Goal: Information Seeking & Learning: Learn about a topic

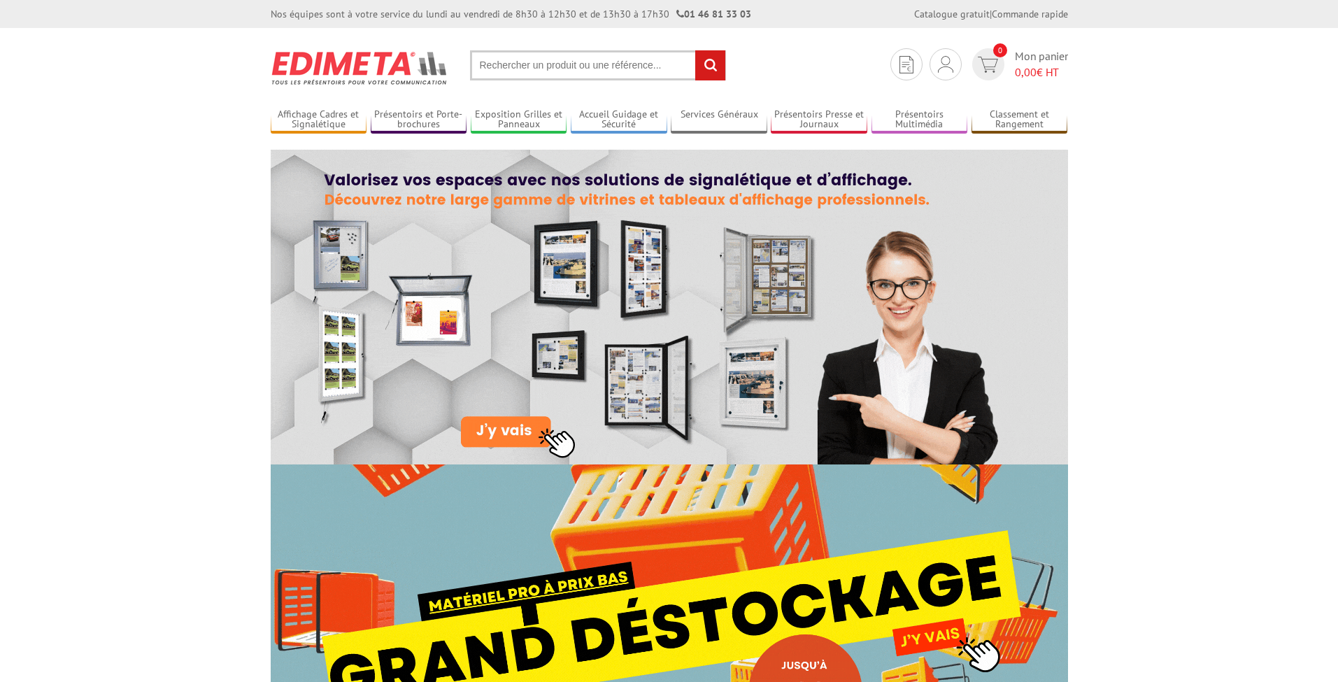
click at [530, 59] on input "text" at bounding box center [598, 65] width 256 height 30
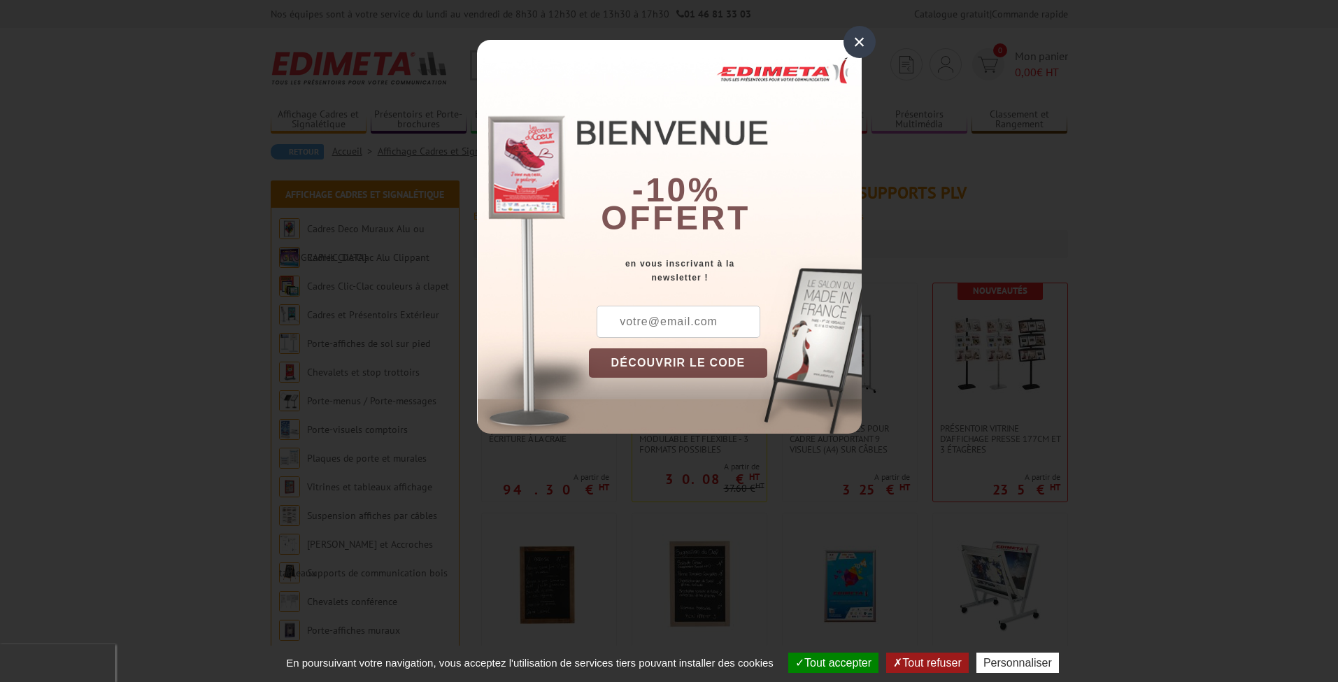
click at [858, 43] on div "×" at bounding box center [860, 42] width 32 height 32
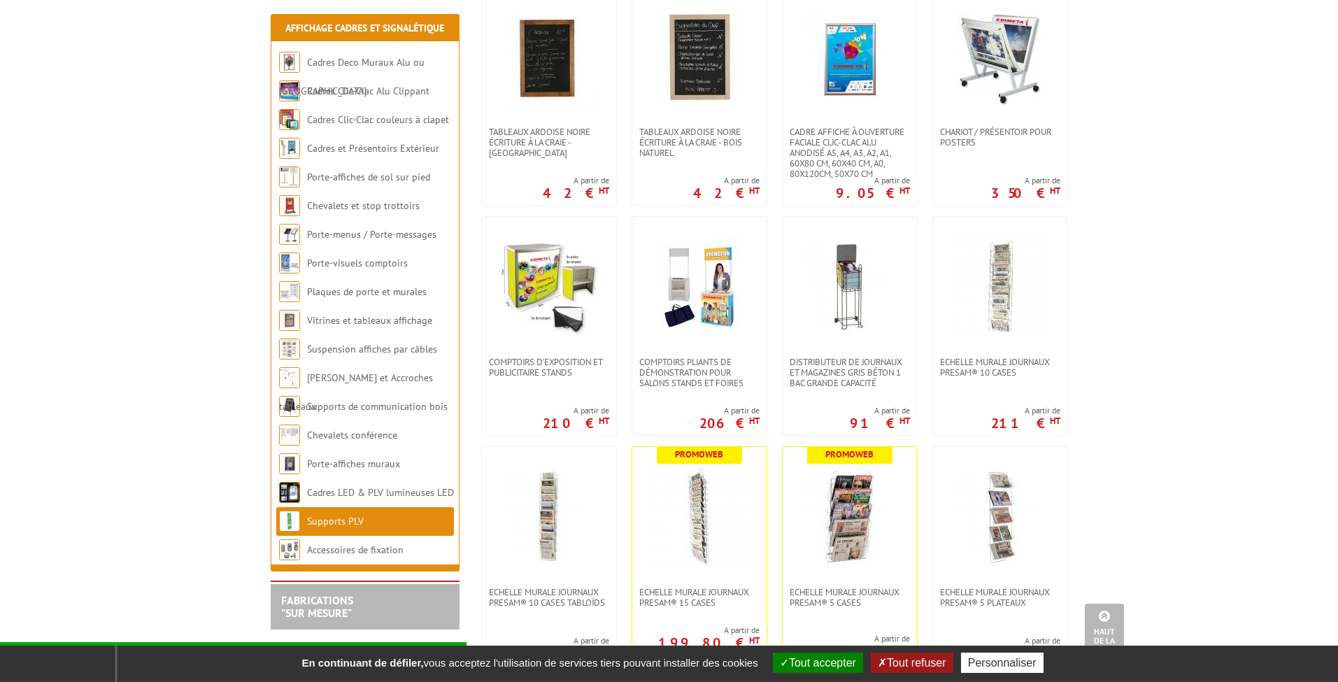
scroll to position [535, 0]
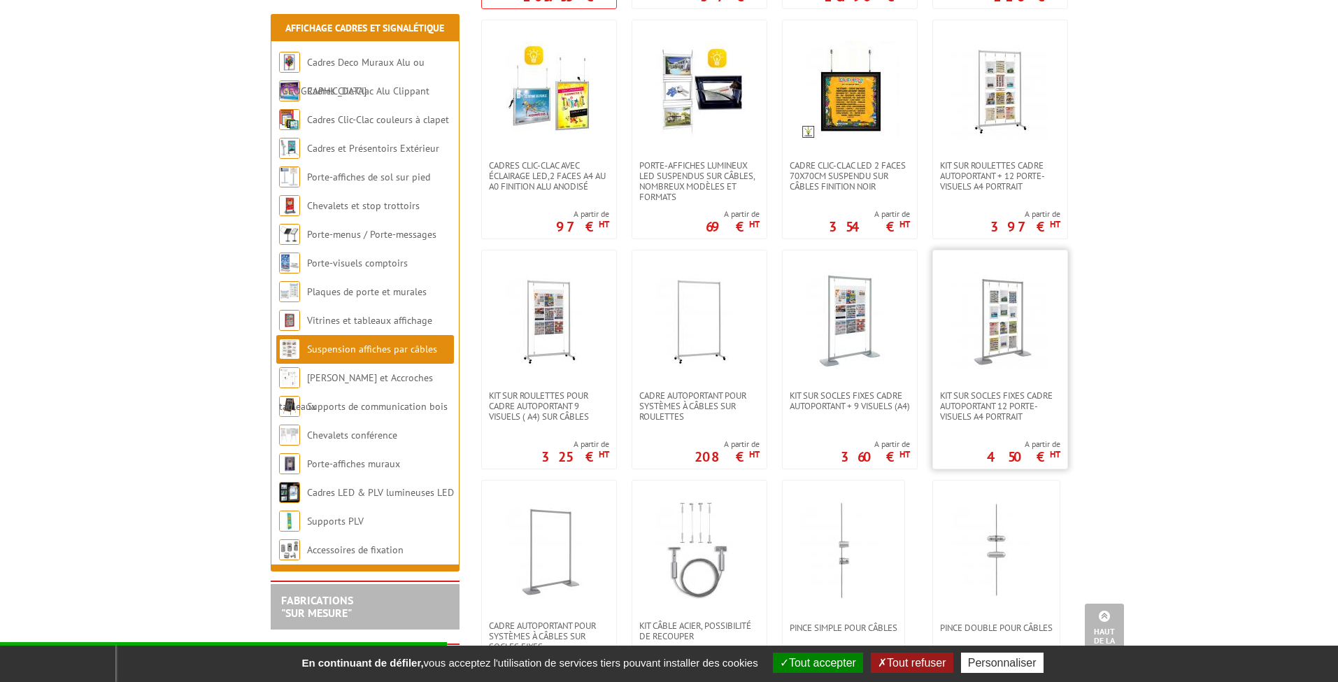
scroll to position [511, 0]
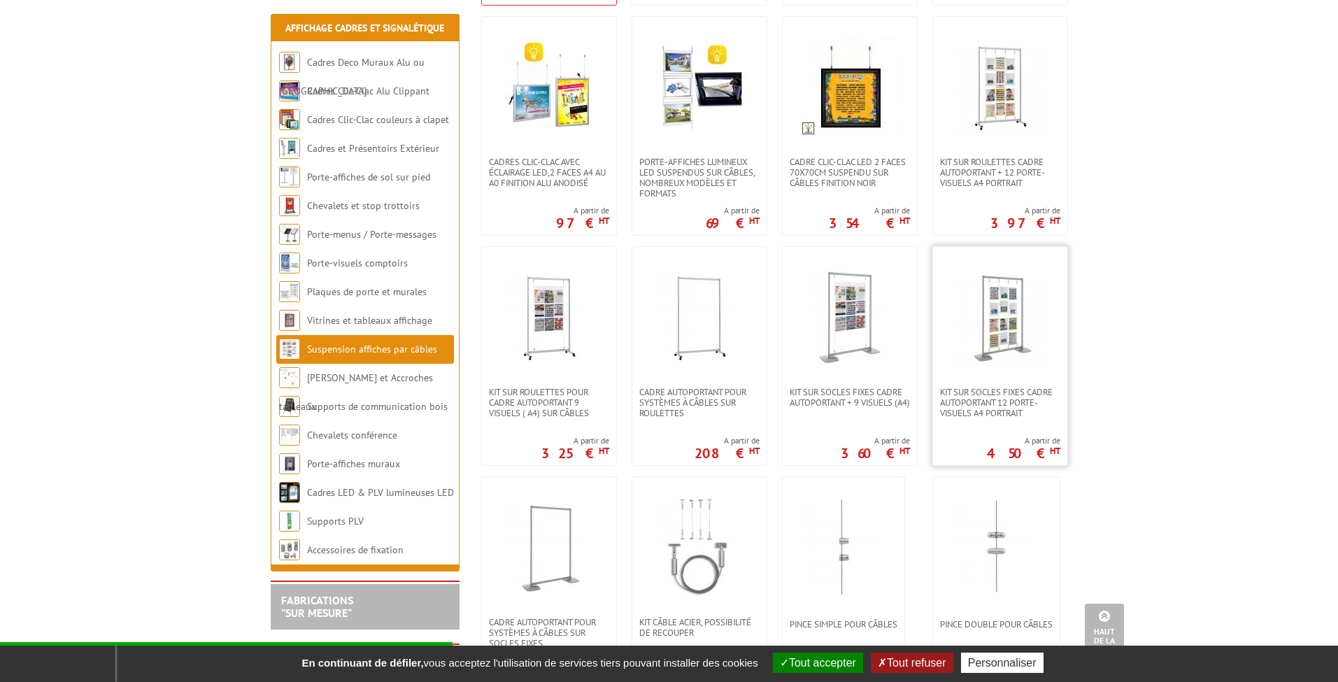
click at [998, 314] on img at bounding box center [1000, 317] width 98 height 98
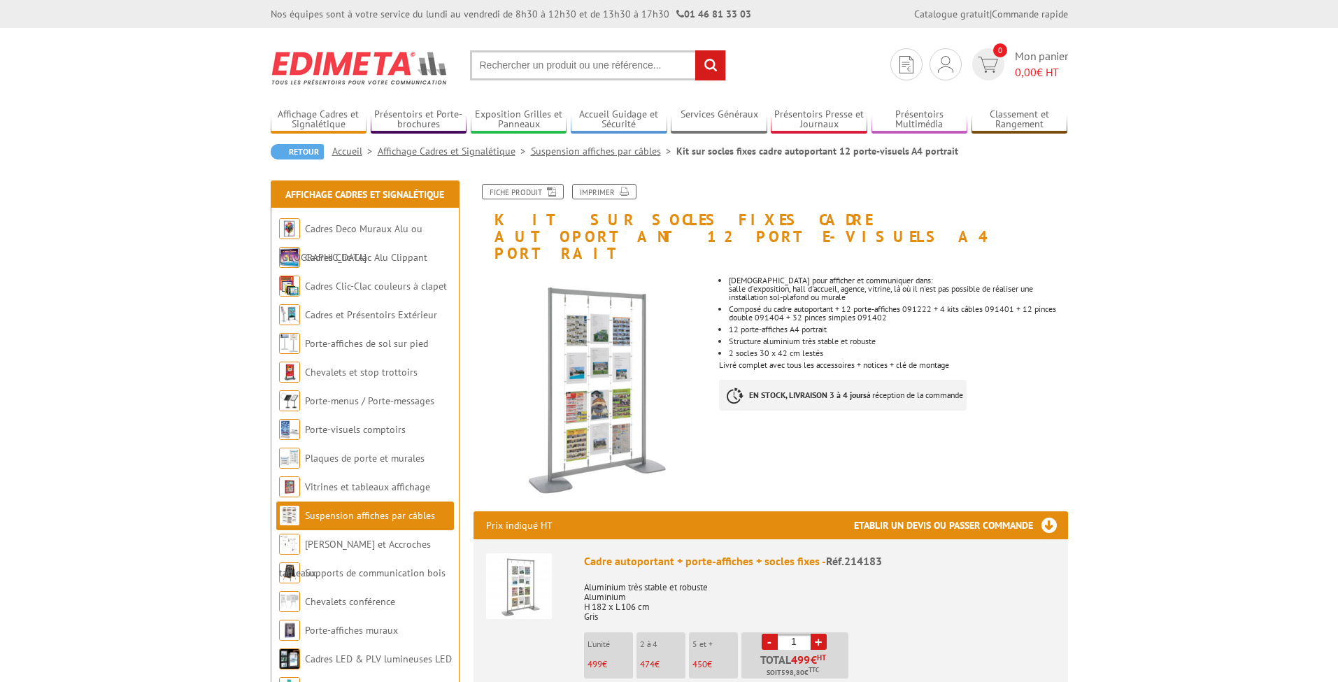
click at [616, 346] on img at bounding box center [592, 387] width 236 height 236
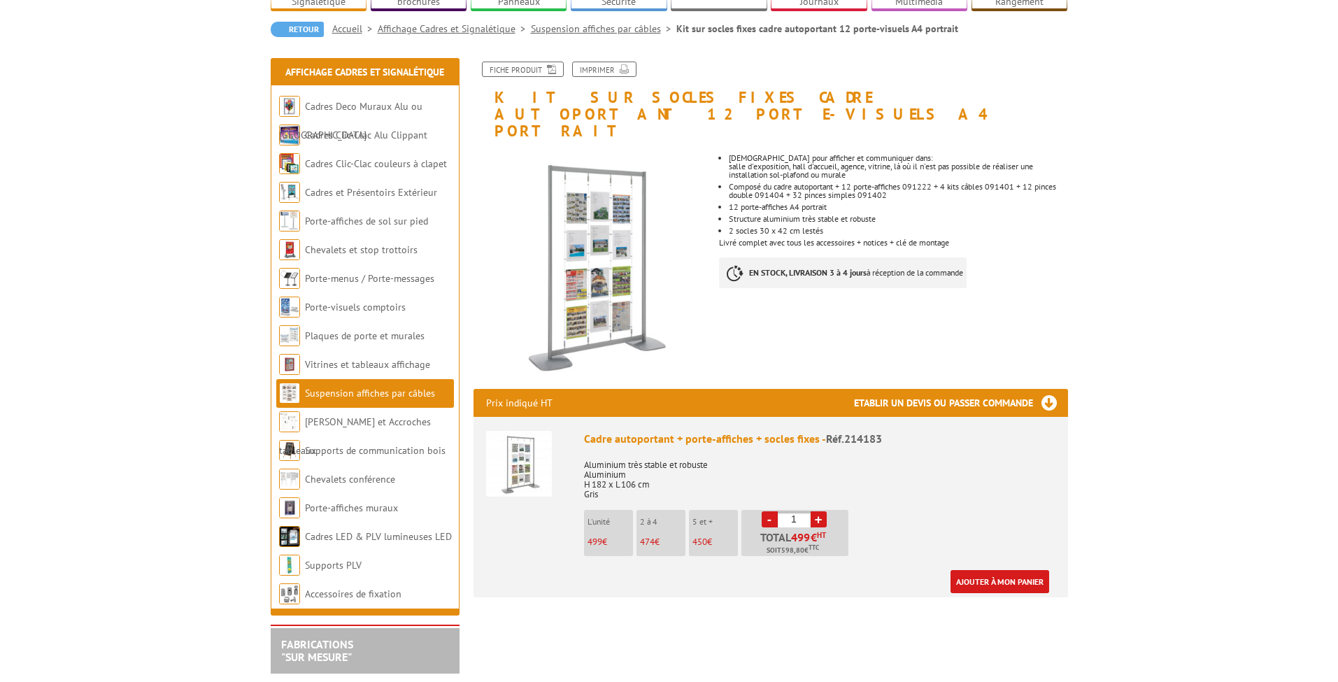
scroll to position [131, 0]
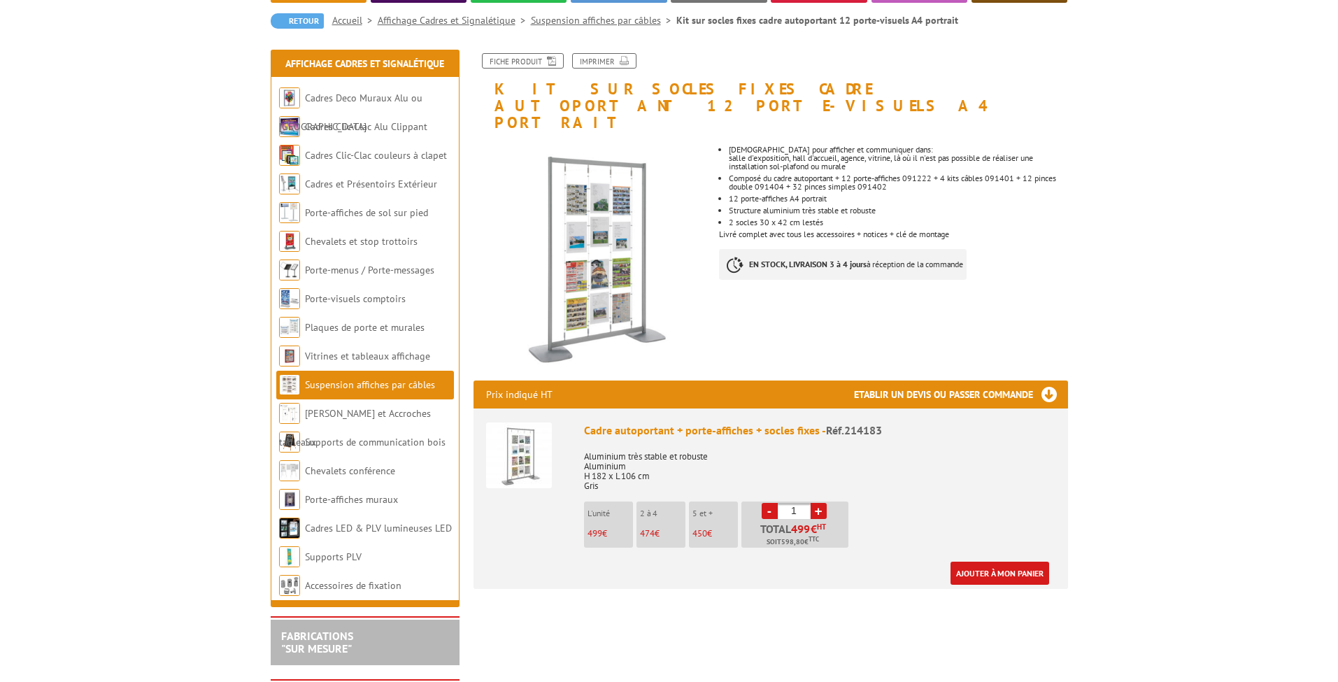
click at [611, 269] on img at bounding box center [592, 257] width 236 height 236
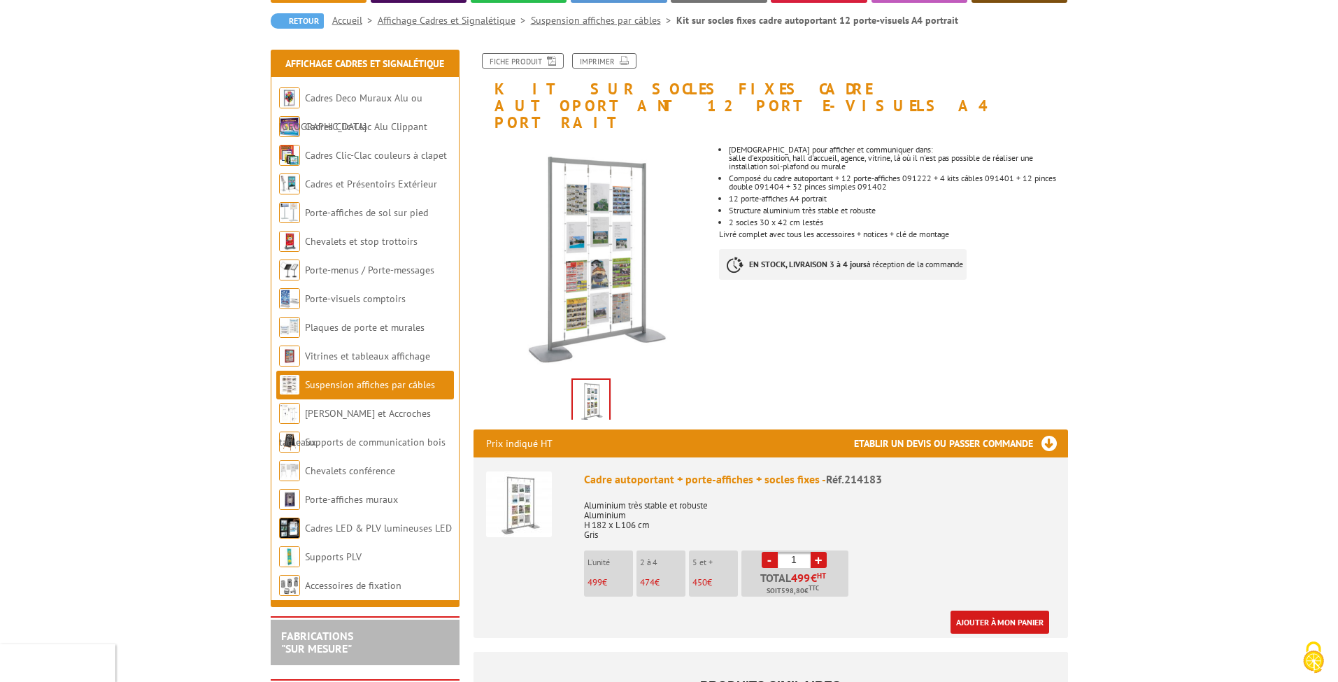
scroll to position [0, 0]
